Goal: Communication & Community: Answer question/provide support

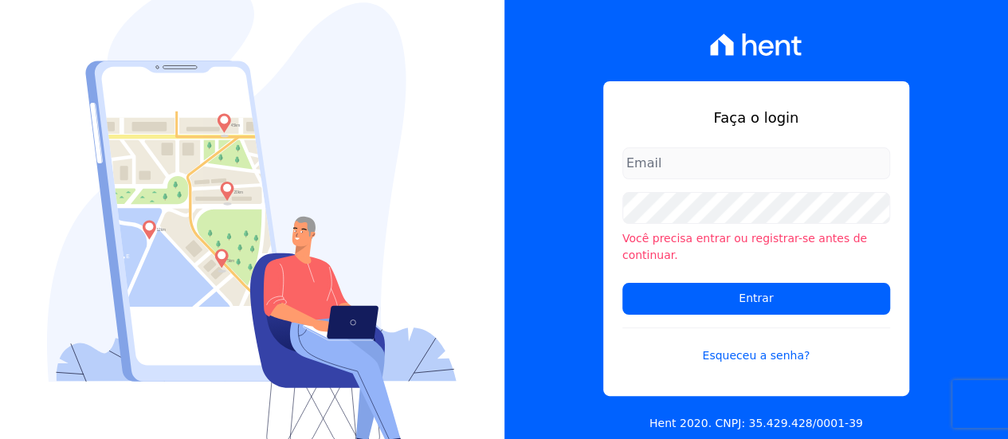
click at [663, 154] on div "Faça o login Você precisa entrar ou registrar-se antes de continuar. Entrar Esq…" at bounding box center [756, 238] width 306 height 315
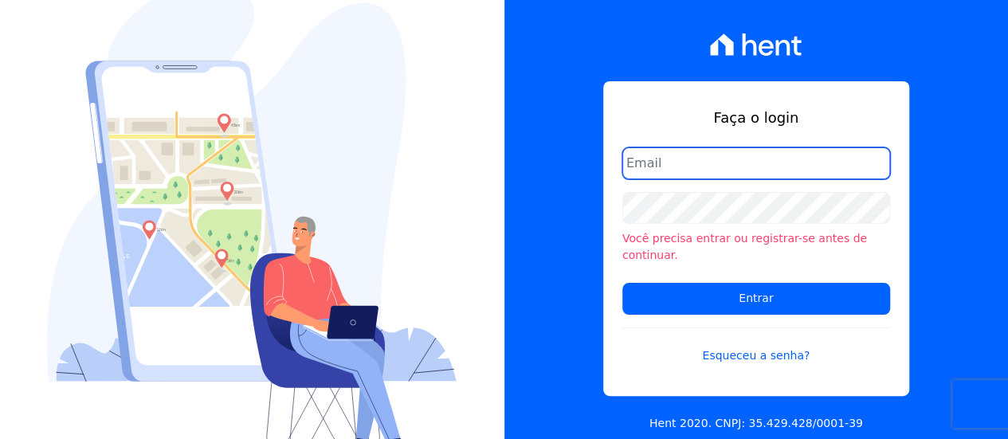
click at [672, 174] on input "email" at bounding box center [756, 163] width 268 height 32
type input "[PERSON_NAME][EMAIL_ADDRESS][PERSON_NAME][DOMAIN_NAME]"
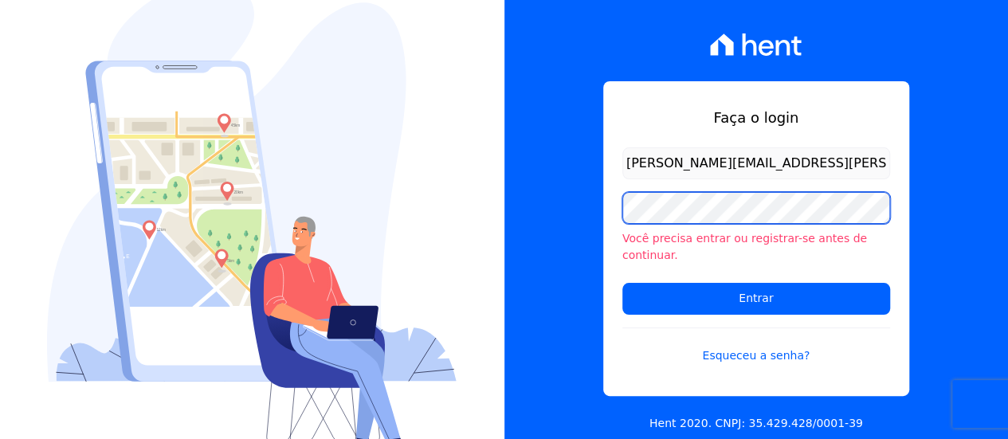
click at [622, 283] on input "Entrar" at bounding box center [756, 299] width 268 height 32
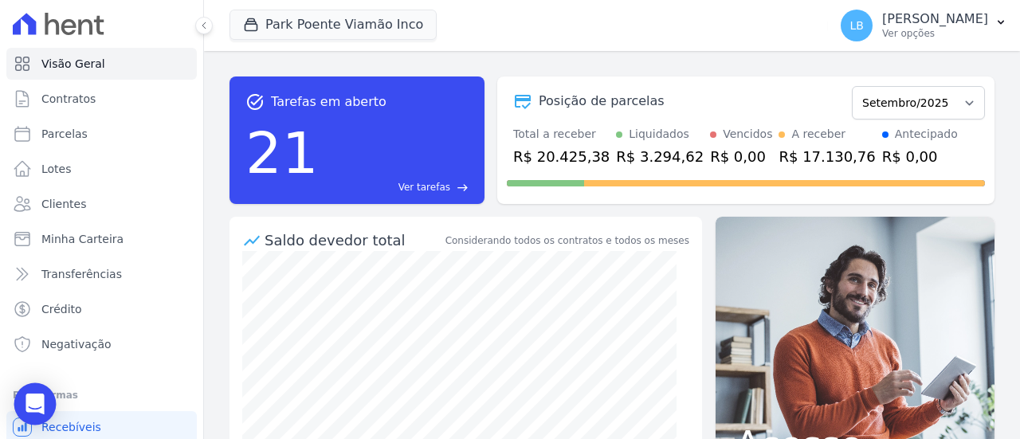
click at [49, 404] on div "Open Intercom Messenger" at bounding box center [35, 404] width 42 height 42
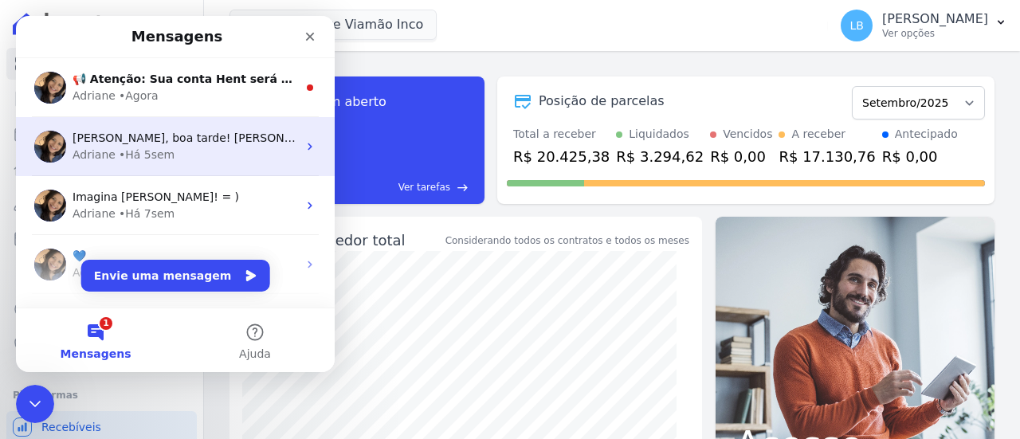
click at [199, 149] on div "[PERSON_NAME] • Há 5sem" at bounding box center [184, 155] width 225 height 17
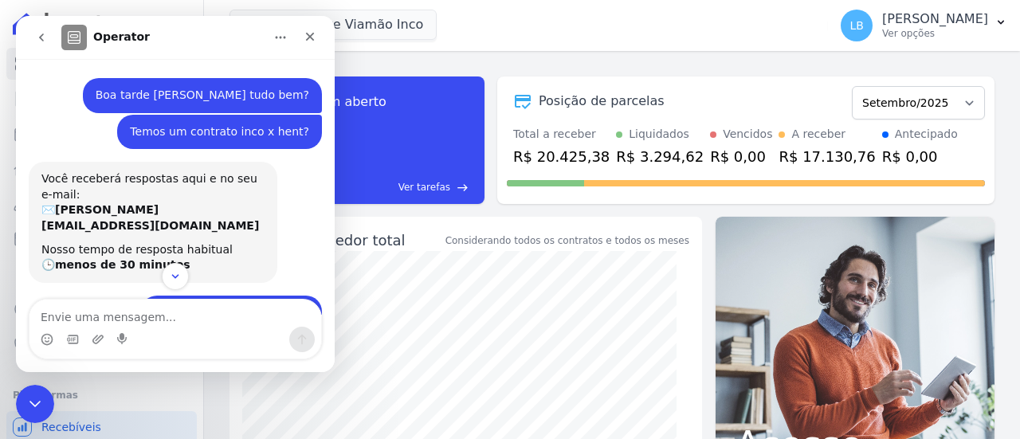
click at [41, 41] on icon "go back" at bounding box center [41, 37] width 13 height 13
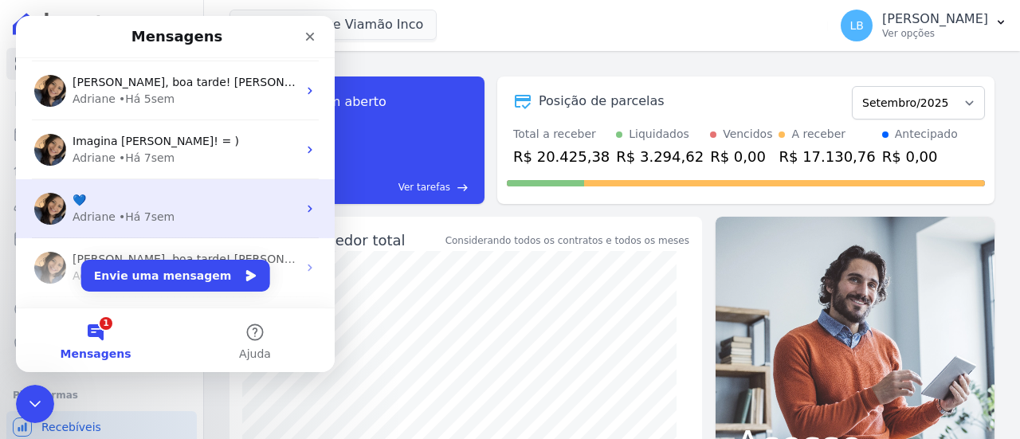
scroll to position [80, 0]
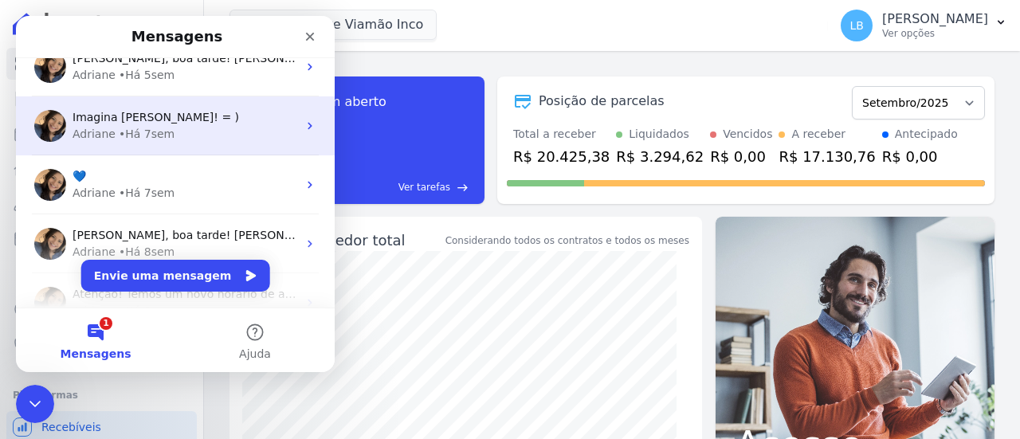
click at [229, 131] on div "[PERSON_NAME] • Há 7sem" at bounding box center [184, 134] width 225 height 17
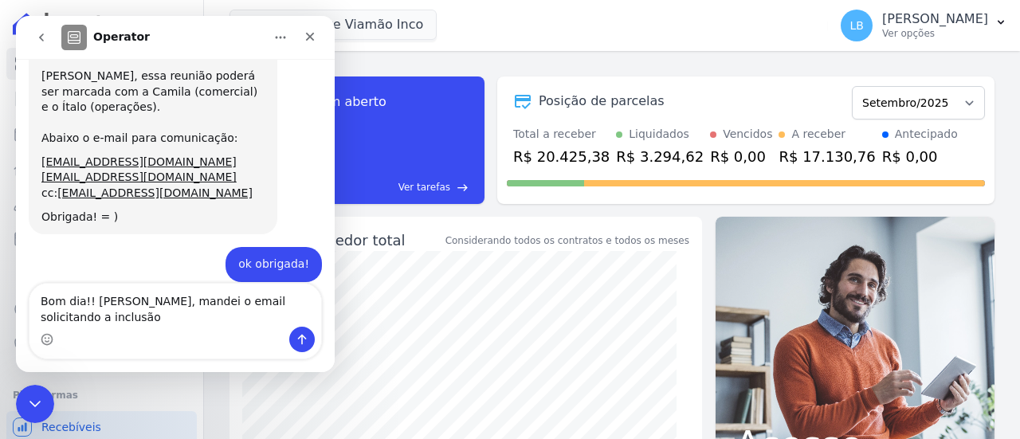
scroll to position [409, 0]
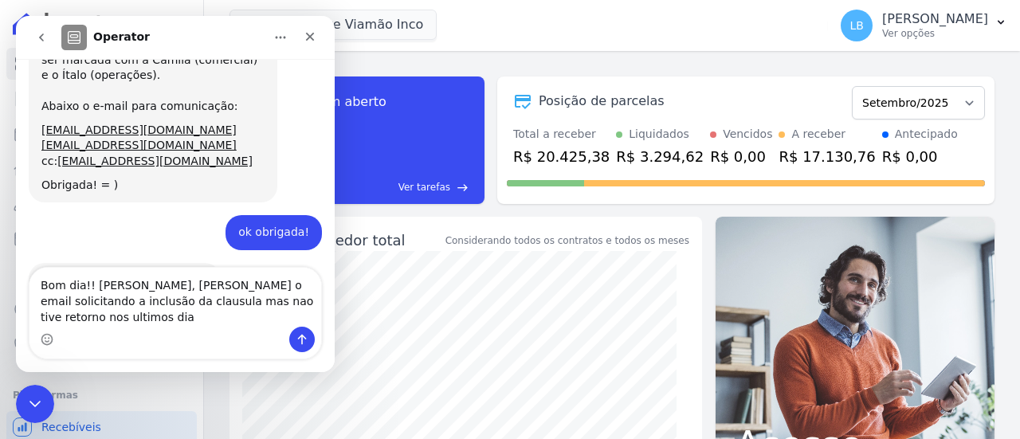
type textarea "Bom dia!! adriana, mandei o email solicitando a inclusão da clausula mas nao ti…"
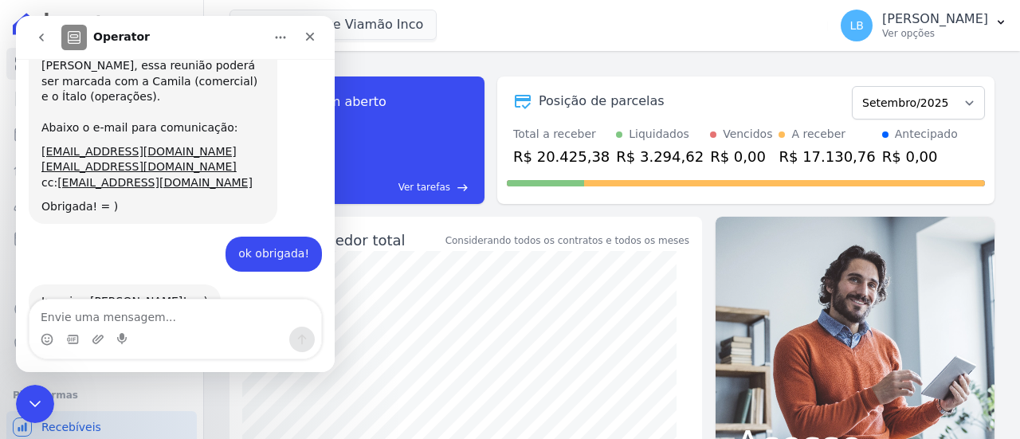
scroll to position [515, 0]
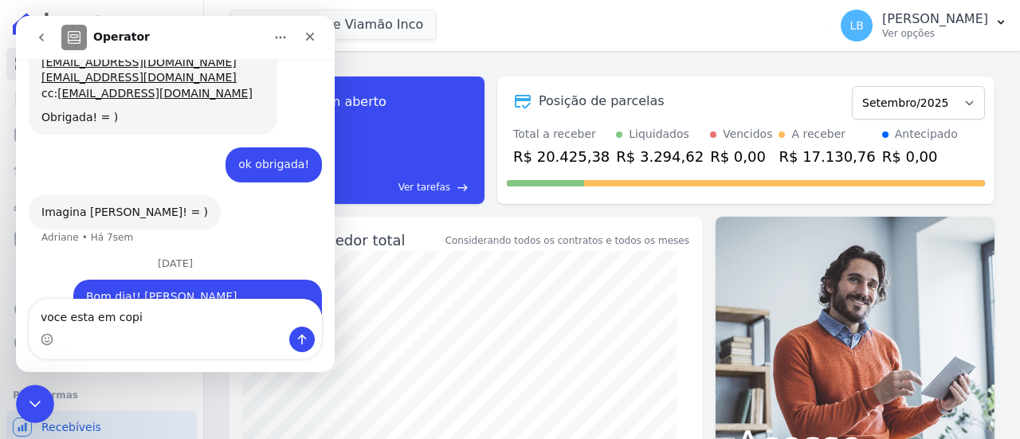
type textarea "voce esta em copia"
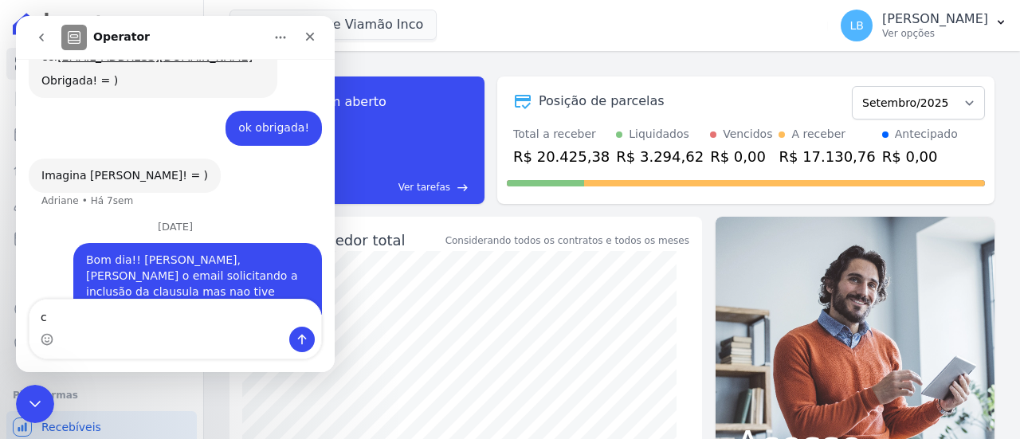
scroll to position [551, 0]
type textarea "consegue me ajudar?"
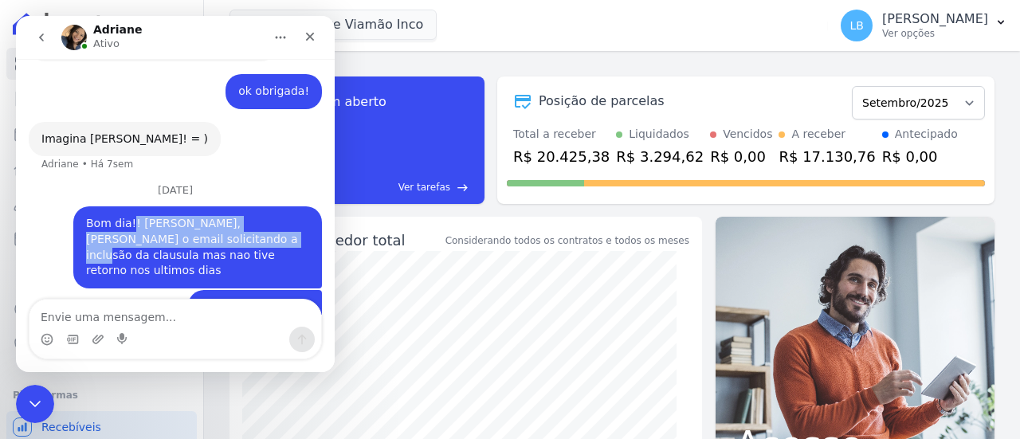
drag, startPoint x: 121, startPoint y: 159, endPoint x: 215, endPoint y: 182, distance: 97.0
click at [225, 216] on div "Bom dia!! adriana, mandei o email solicitando a inclusão da clausula mas nao ti…" at bounding box center [197, 247] width 223 height 62
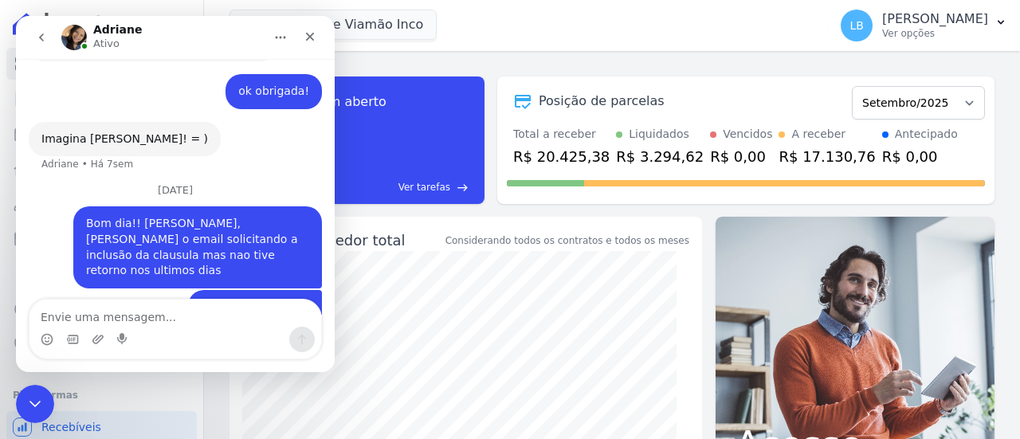
drag, startPoint x: 244, startPoint y: 222, endPoint x: 309, endPoint y: 166, distance: 85.9
click at [272, 300] on div "voce esta em copia" at bounding box center [255, 308] width 108 height 16
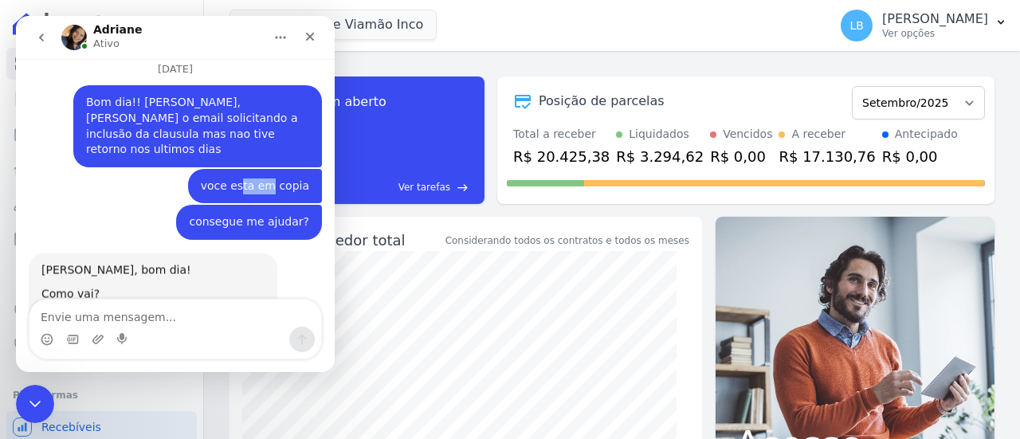
scroll to position [698, 0]
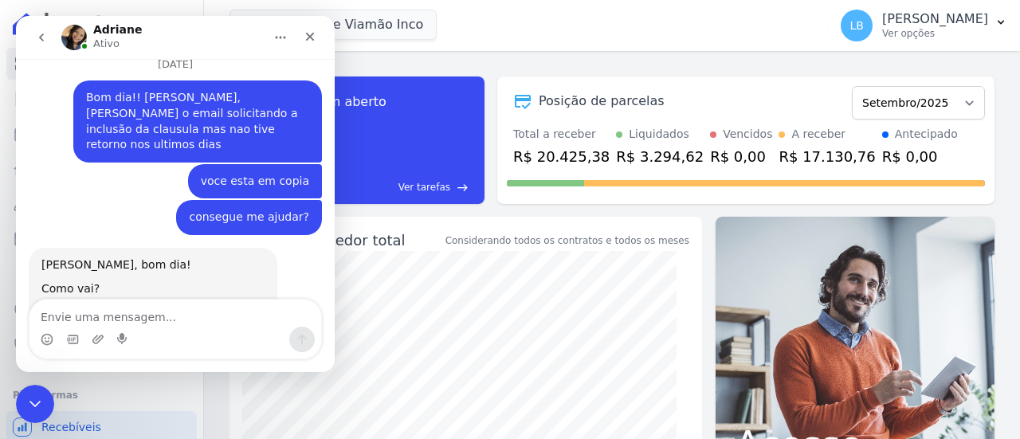
drag, startPoint x: 96, startPoint y: 232, endPoint x: 189, endPoint y: 237, distance: 92.5
click at [187, 304] on div "Laura, irei reforçar para o time juridico sobre a clásula e solicitar o retorno…" at bounding box center [152, 327] width 223 height 47
click at [192, 304] on div "Laura, irei reforçar para o time juridico sobre a clásula e solicitar o retorno…" at bounding box center [152, 327] width 223 height 47
drag, startPoint x: 248, startPoint y: 249, endPoint x: 163, endPoint y: 234, distance: 86.4
click at [163, 304] on div "Laura, irei reforçar para o time juridico sobre a clásula e solicitar o retorno…" at bounding box center [152, 327] width 223 height 47
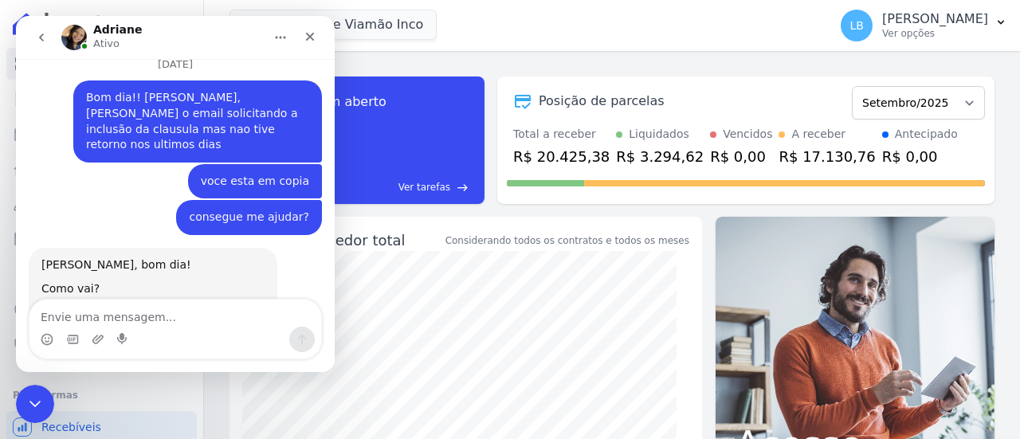
click at [109, 304] on div "Laura, irei reforçar para o time juridico sobre a clásula e solicitar o retorno…" at bounding box center [152, 327] width 223 height 47
drag, startPoint x: 59, startPoint y: 186, endPoint x: 202, endPoint y: 240, distance: 153.3
click at [202, 257] on div "Olá Laura, bom dia! Como vai? Laura, irei reforçar para o time juridico sobre a…" at bounding box center [152, 304] width 223 height 94
click at [107, 304] on div "Laura, irei reforçar para o time juridico sobre a clásula e solicitar o retorno…" at bounding box center [152, 327] width 223 height 47
drag, startPoint x: 105, startPoint y: 230, endPoint x: 247, endPoint y: 248, distance: 142.9
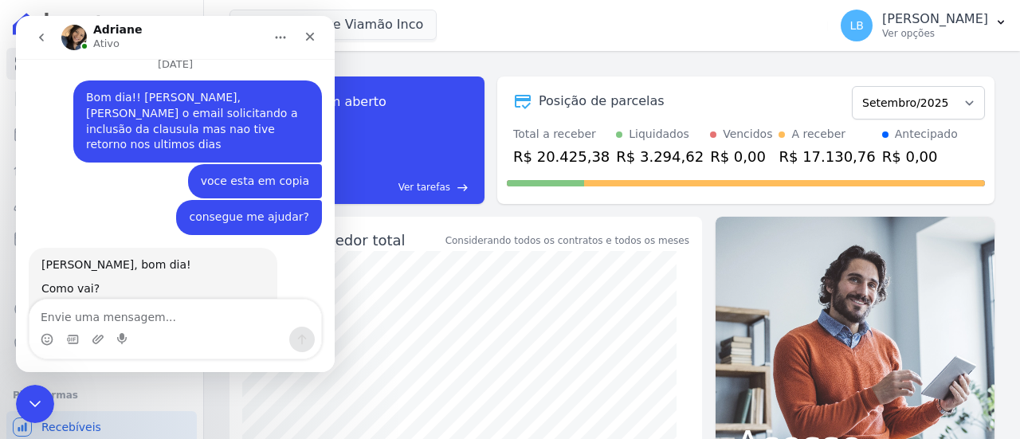
click at [247, 304] on div "Laura, irei reforçar para o time juridico sobre a clásula e solicitar o retorno…" at bounding box center [152, 327] width 223 height 47
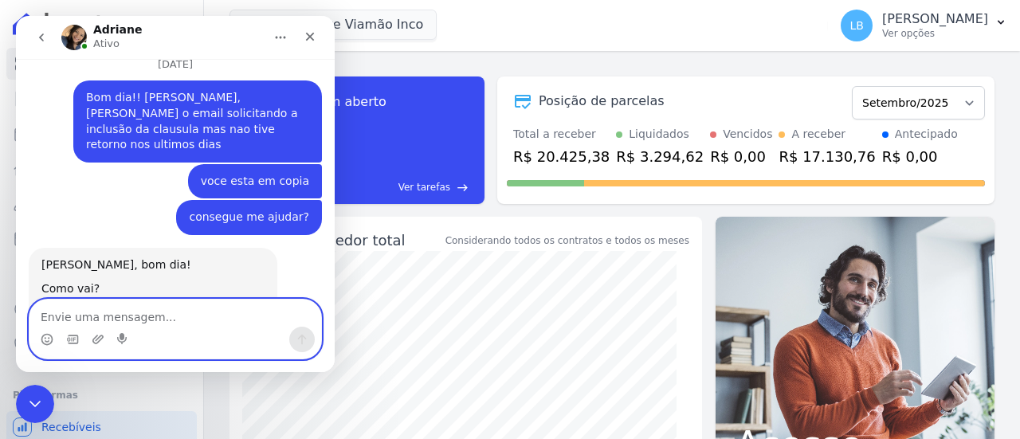
click at [244, 301] on textarea "Envie uma mensagem..." at bounding box center [175, 313] width 292 height 27
type textarea "obrigada"
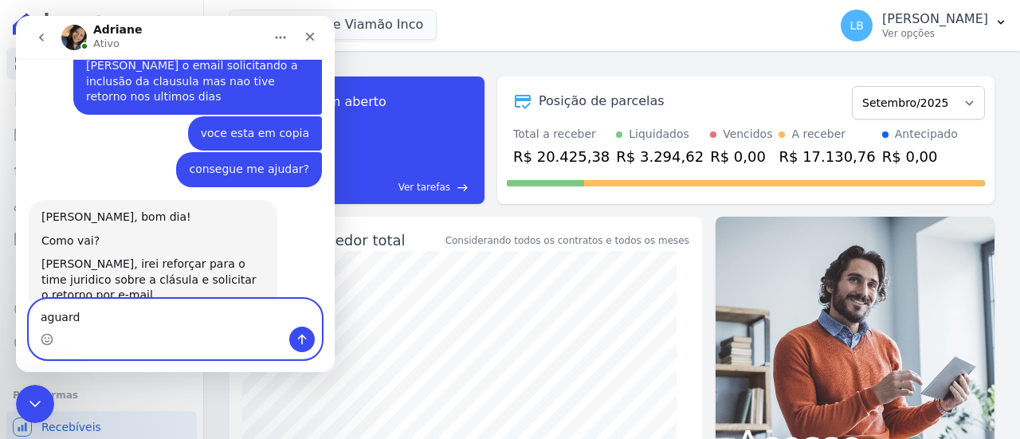
type textarea "aguardo"
